Goal: Check status: Check status

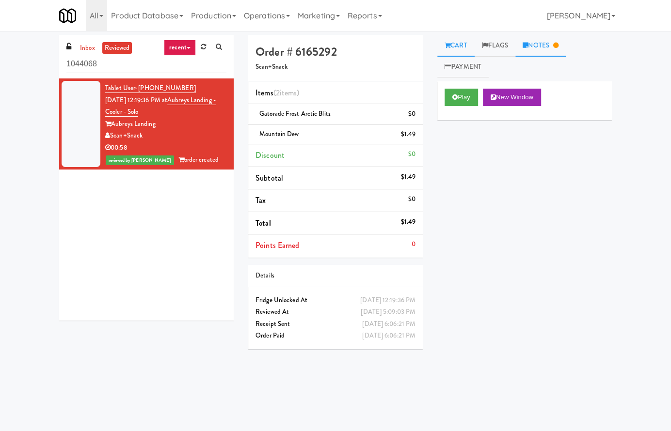
click at [555, 38] on link "Notes" at bounding box center [540, 46] width 50 height 22
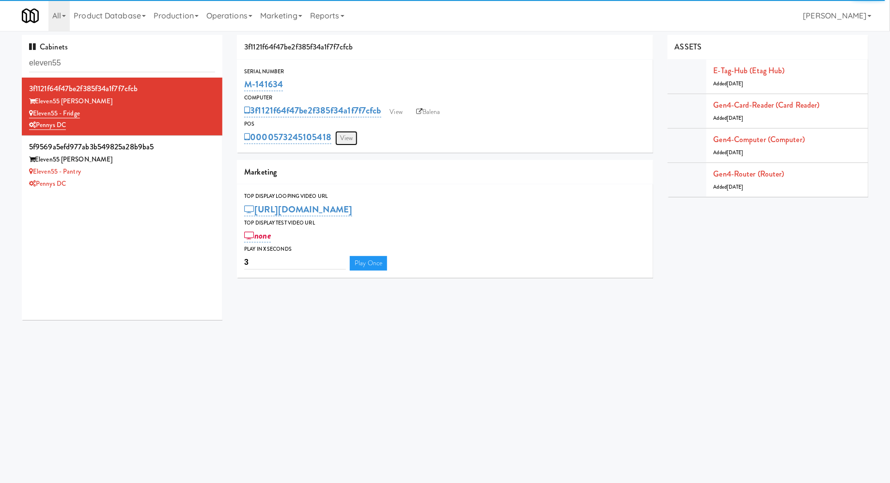
click at [355, 138] on link "View" at bounding box center [346, 138] width 22 height 15
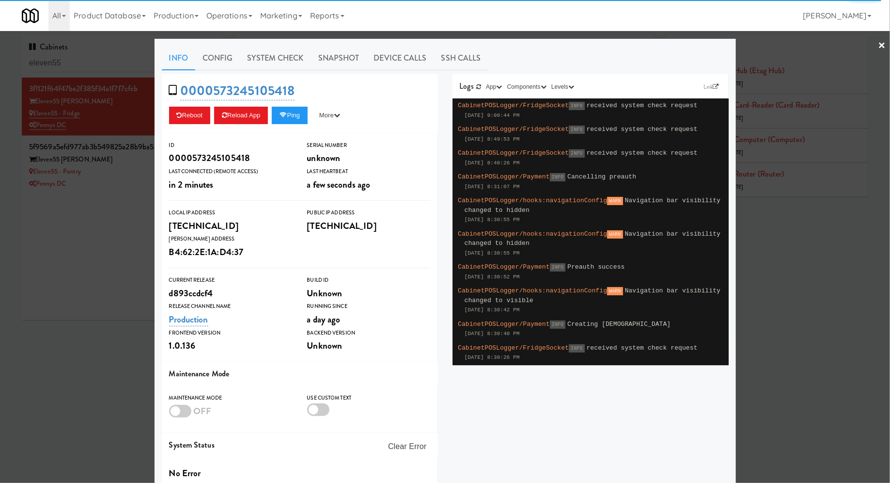
click at [133, 64] on div at bounding box center [445, 241] width 890 height 483
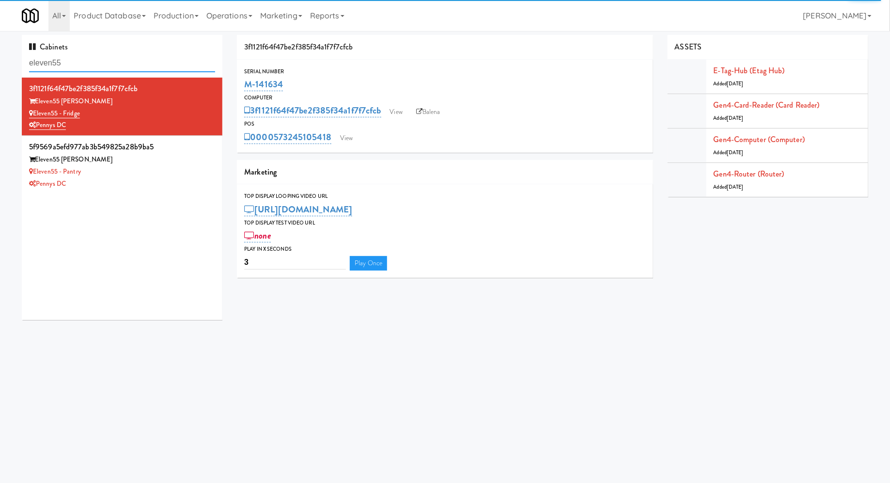
click at [133, 64] on input "eleven55" at bounding box center [122, 63] width 186 height 18
paste input "Bradlee - Ambient - Right"
type input "Bradlee - Ambient - Right"
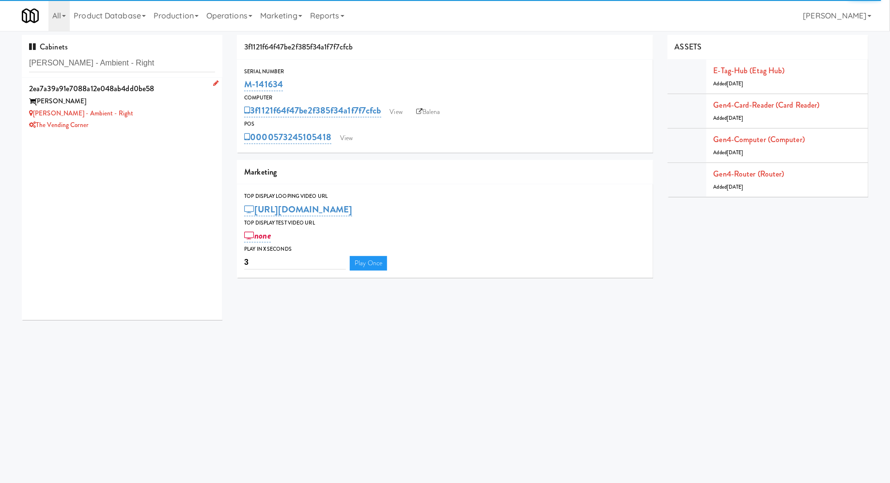
click at [138, 112] on div "Bradlee - Ambient - Right" at bounding box center [122, 114] width 186 height 12
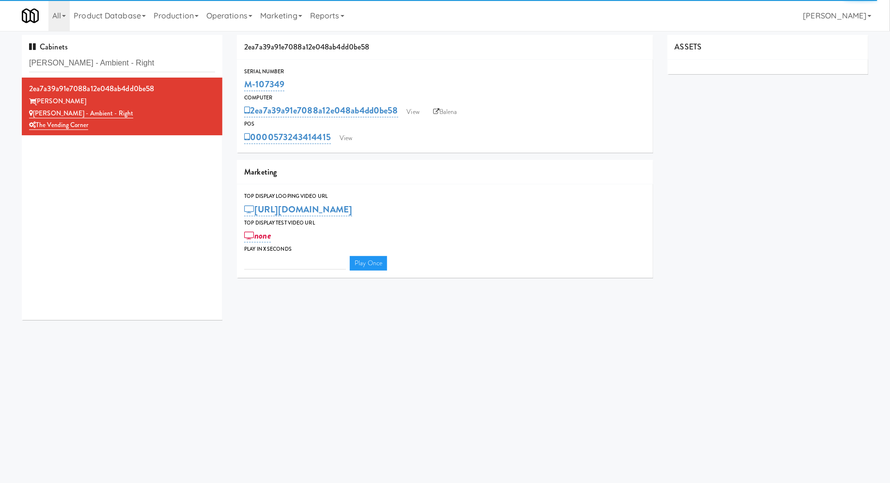
type input "3"
click at [348, 139] on link "View" at bounding box center [346, 138] width 22 height 15
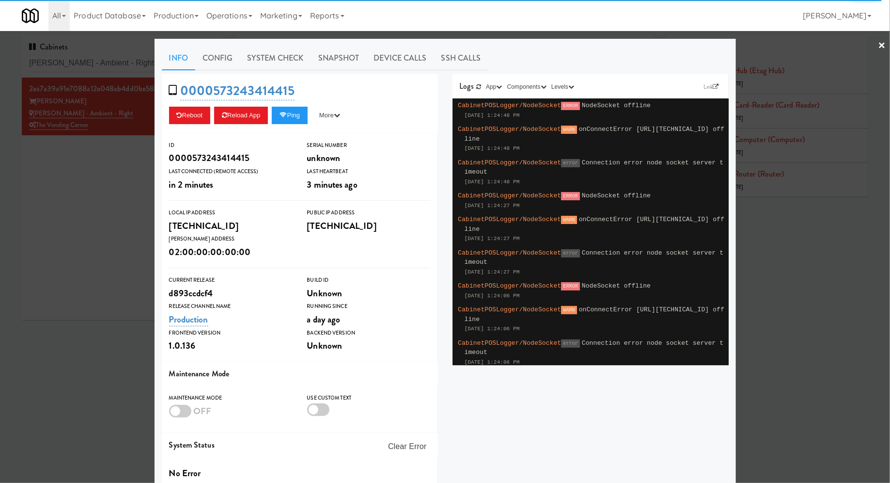
click at [297, 64] on link "System Check" at bounding box center [275, 58] width 71 height 24
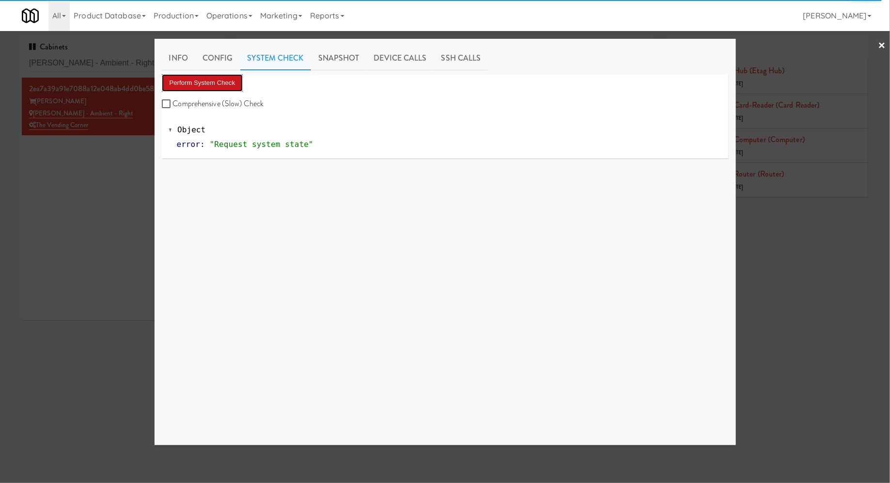
click at [231, 84] on button "Perform System Check" at bounding box center [202, 82] width 81 height 17
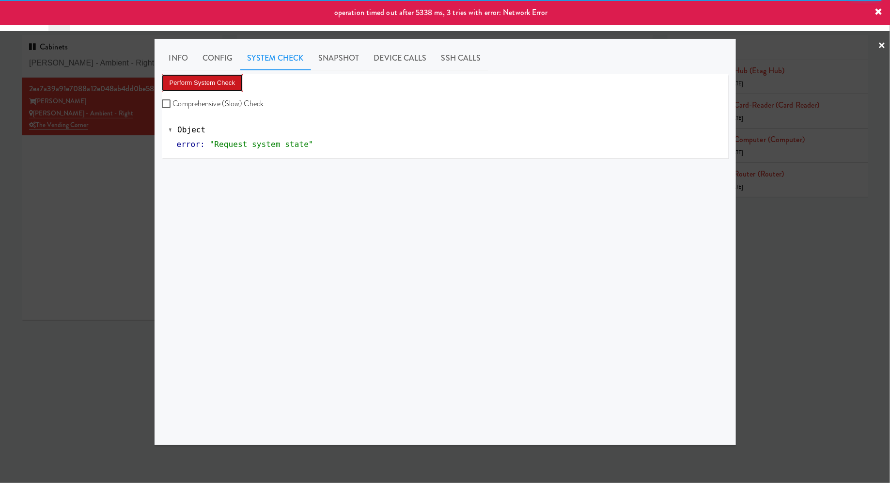
click at [220, 85] on button "Perform System Check" at bounding box center [202, 82] width 81 height 17
click at [152, 138] on div at bounding box center [445, 241] width 890 height 483
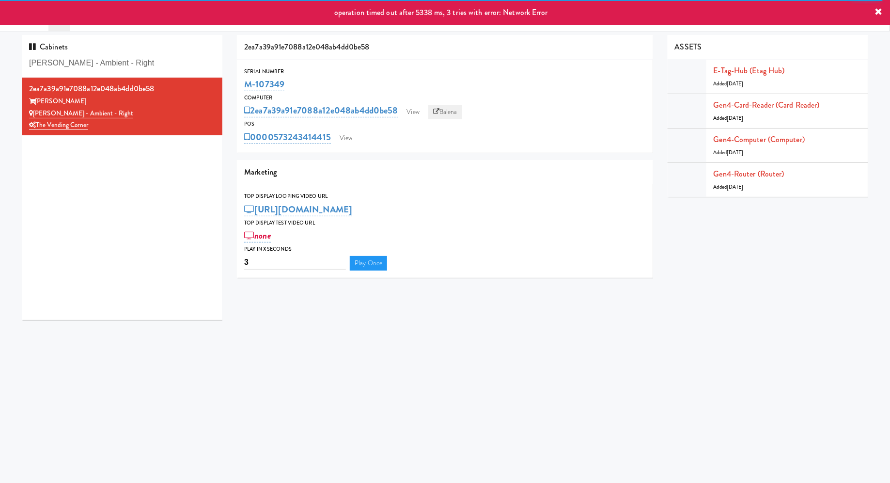
click at [443, 113] on link "Balena" at bounding box center [445, 112] width 34 height 15
